Goal: Task Accomplishment & Management: Manage account settings

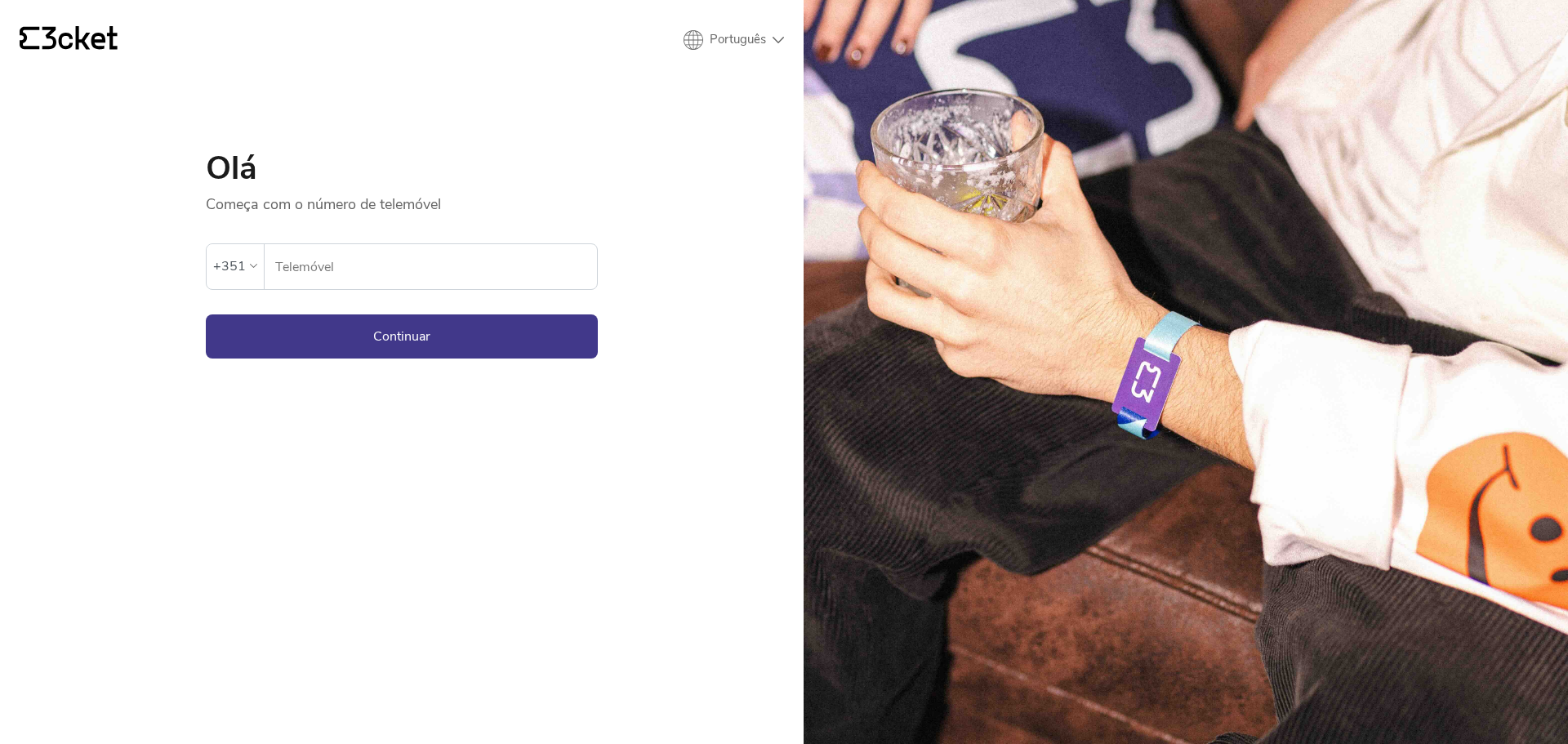
click at [417, 273] on input "Telemóvel" at bounding box center [435, 267] width 323 height 45
type input "965550835"
click at [377, 328] on button "Continuar" at bounding box center [401, 337] width 392 height 44
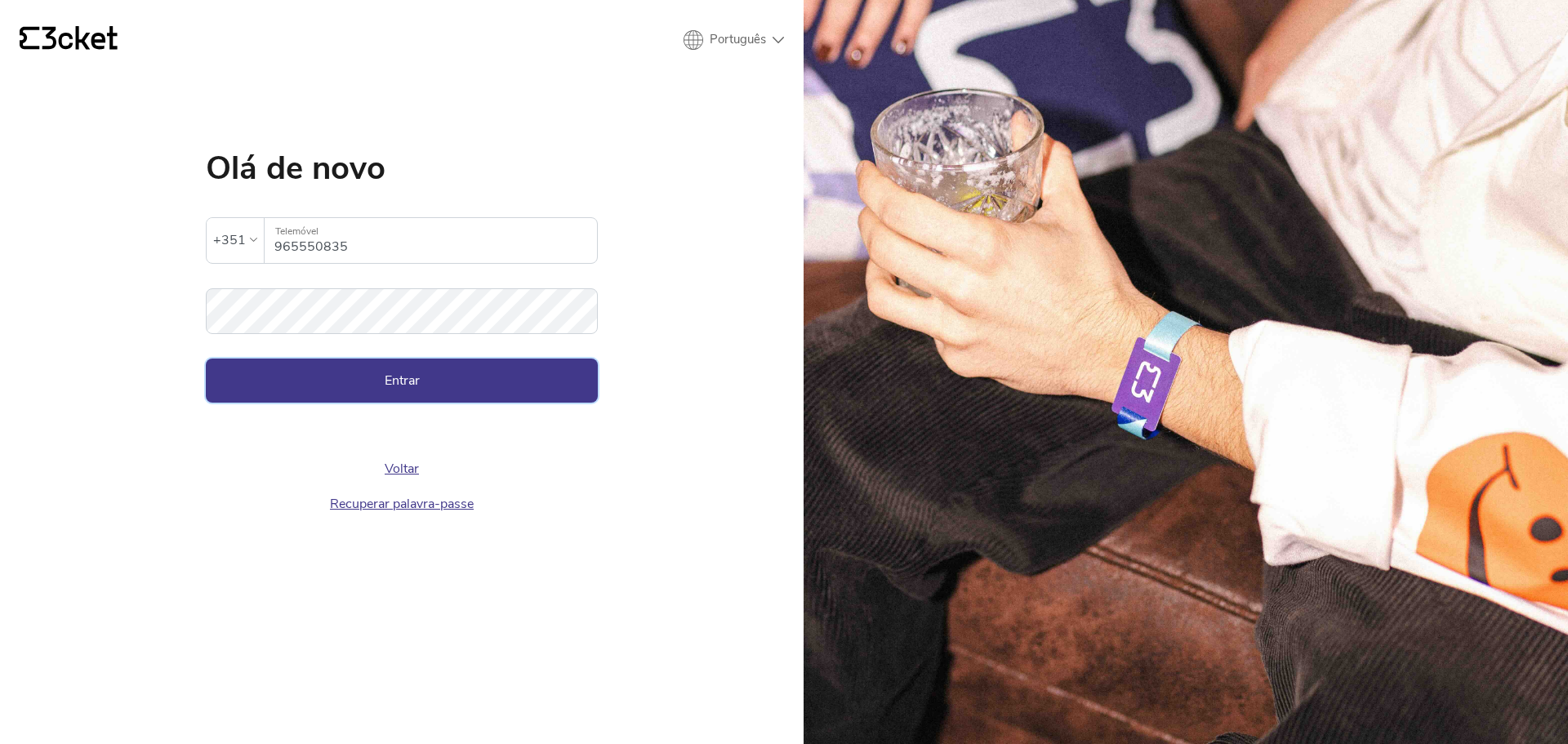
click at [401, 373] on button "Entrar" at bounding box center [401, 380] width 392 height 44
